Goal: Information Seeking & Learning: Check status

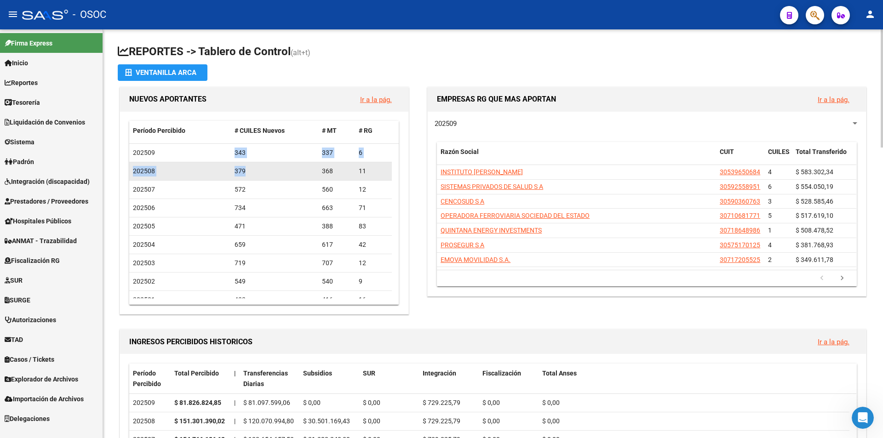
click at [243, 169] on div "379" at bounding box center [275, 171] width 80 height 11
click at [243, 170] on div "379" at bounding box center [275, 171] width 80 height 11
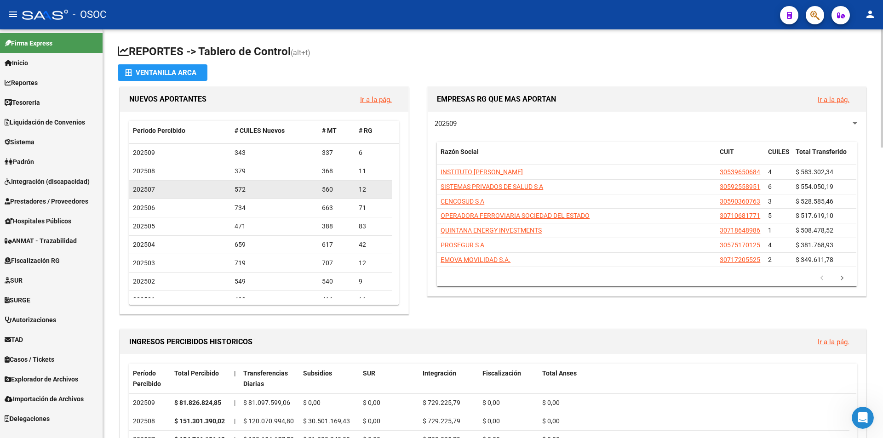
click at [244, 196] on datatable-body-cell "572" at bounding box center [275, 190] width 88 height 18
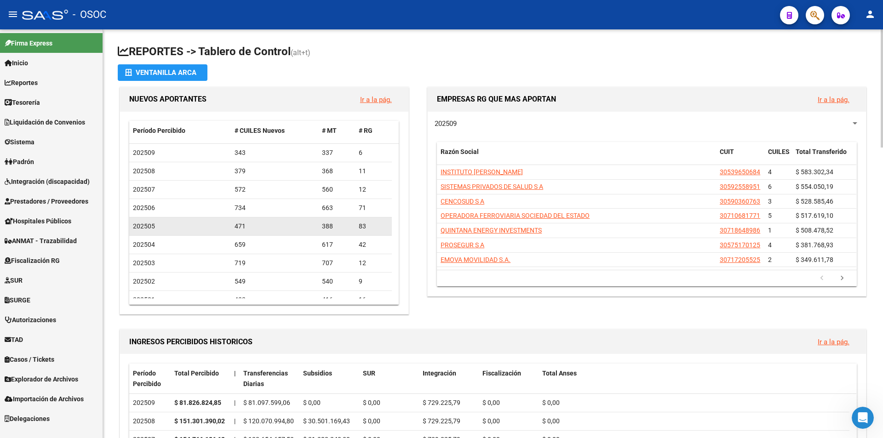
click at [243, 228] on div "471" at bounding box center [275, 226] width 80 height 11
